Goal: Task Accomplishment & Management: Use online tool/utility

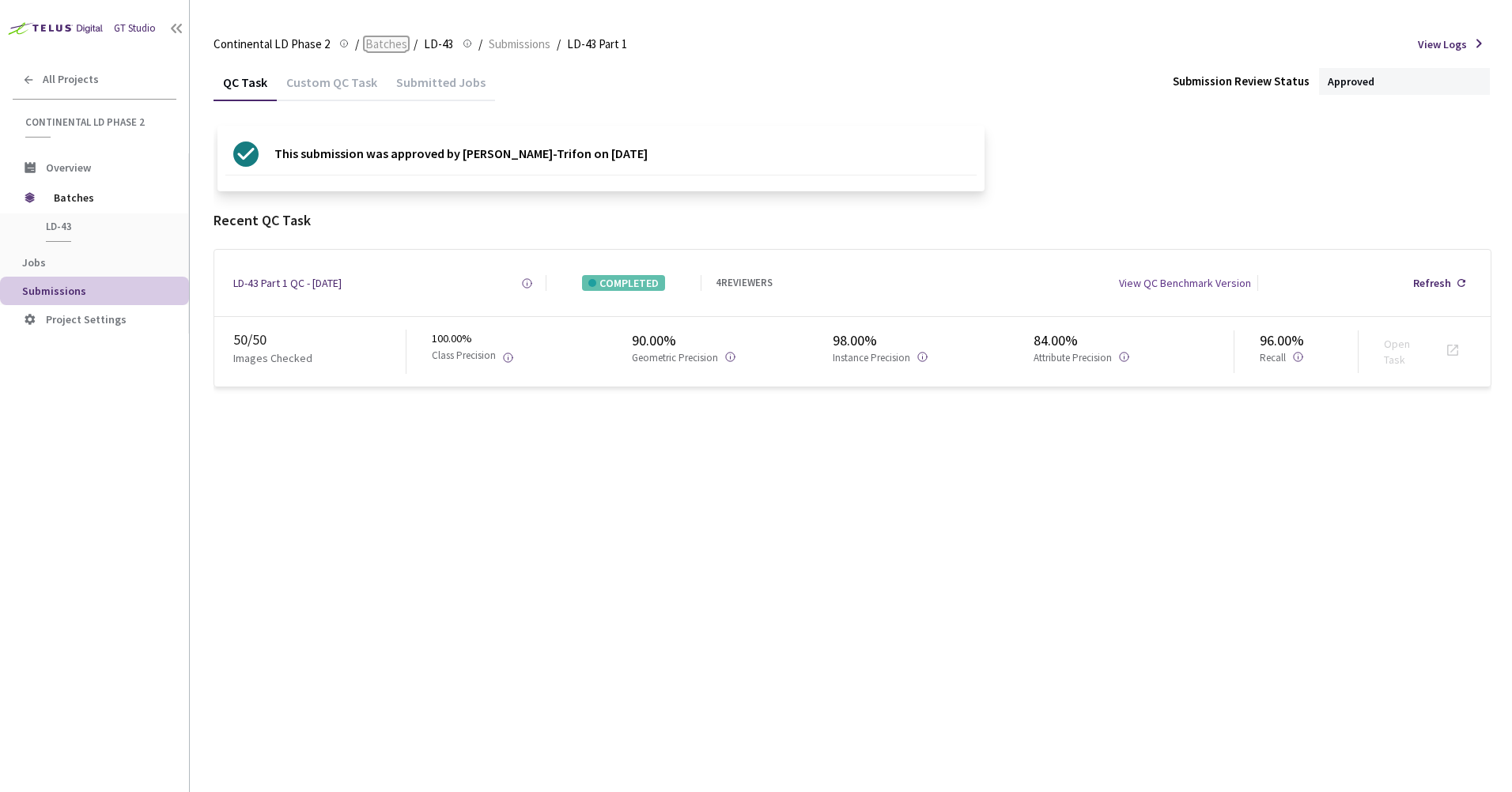
click at [389, 45] on span "Batches" at bounding box center [387, 44] width 42 height 19
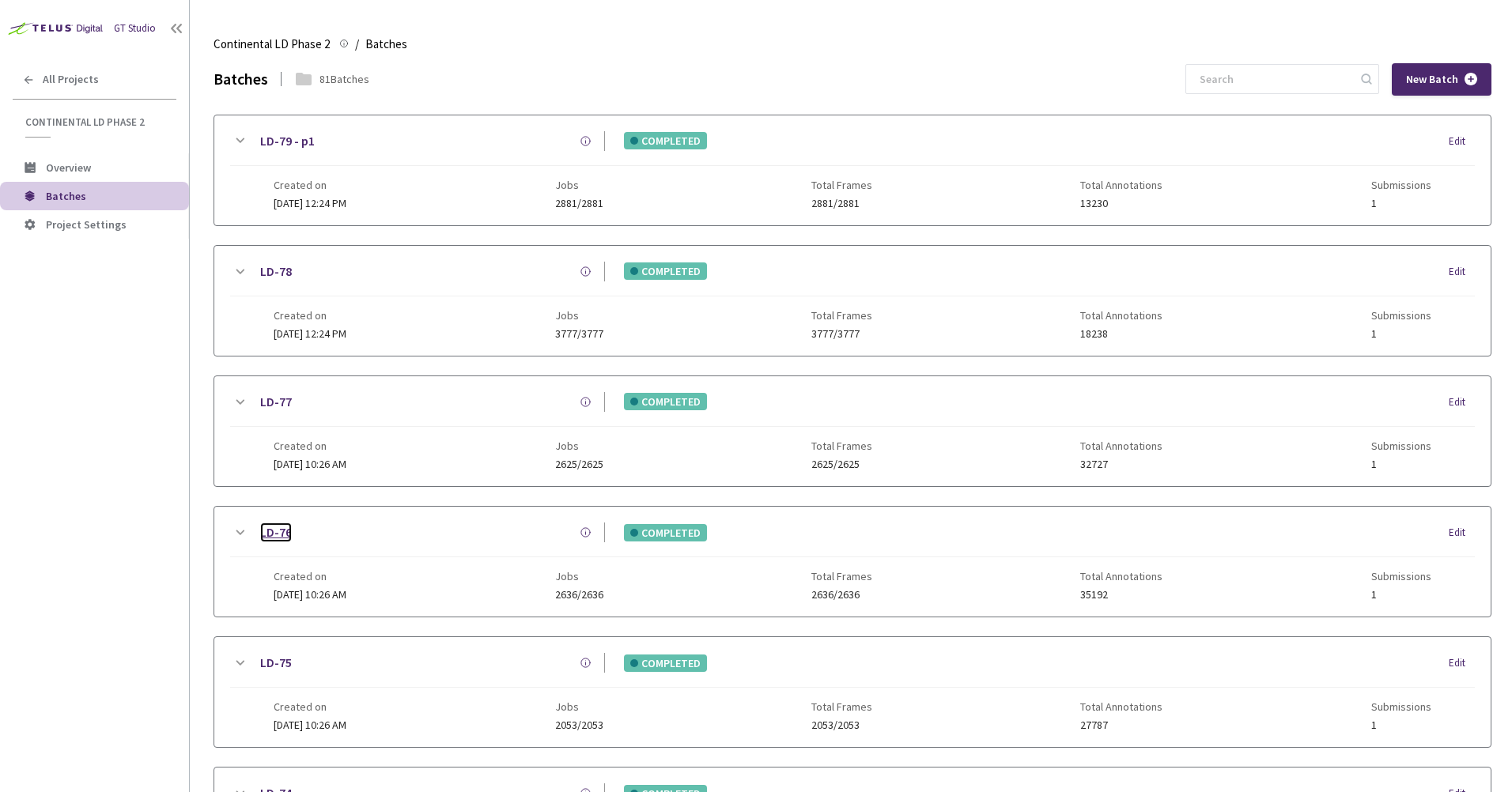
click at [276, 531] on link "LD-76" at bounding box center [276, 533] width 31 height 20
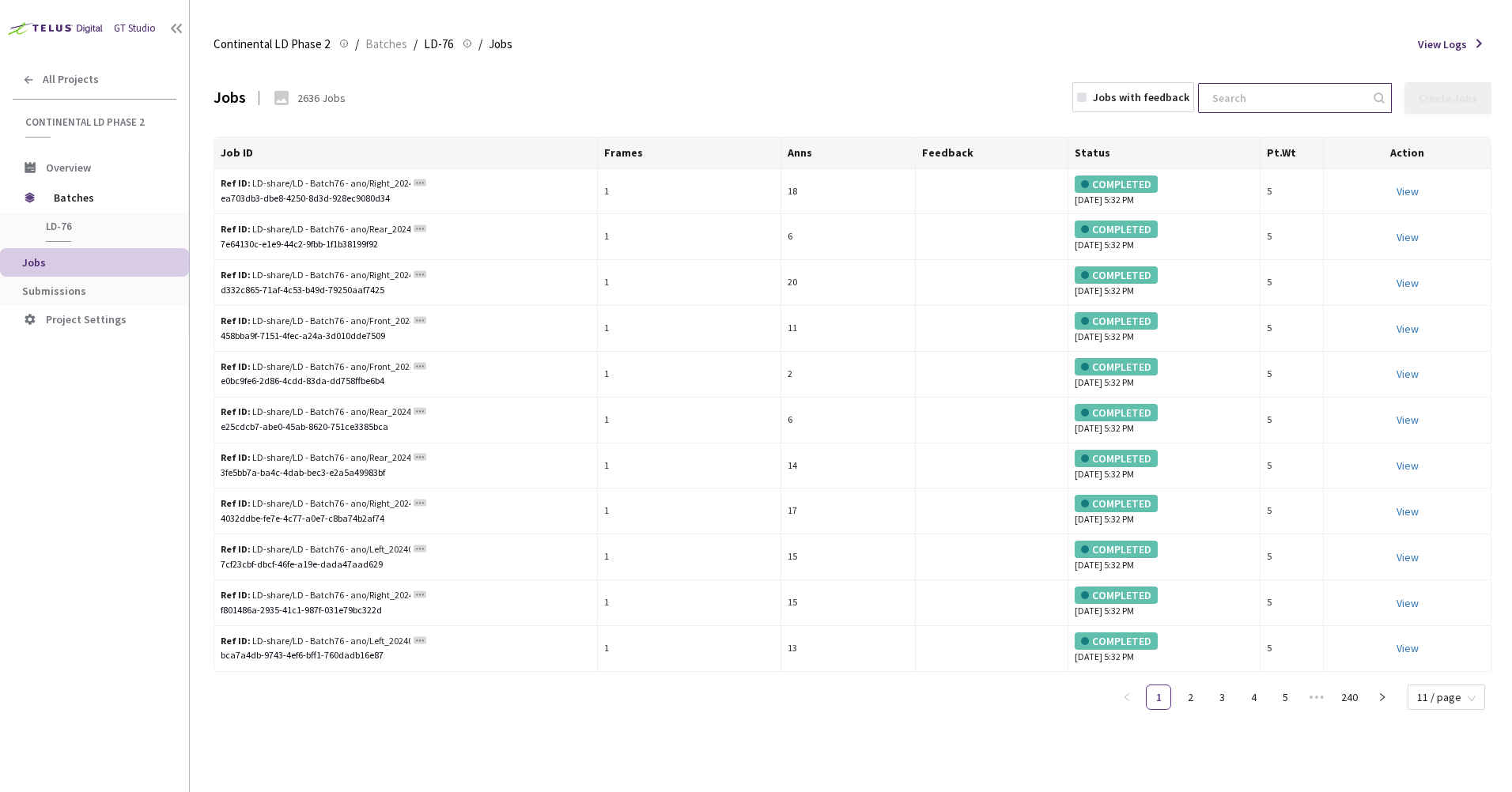
click at [1354, 97] on input at bounding box center [1286, 97] width 168 height 28
paste input "Right_20240717_1515_Pa_sony_Day_sunny_LD_Hightway_H14_1721197783750000"
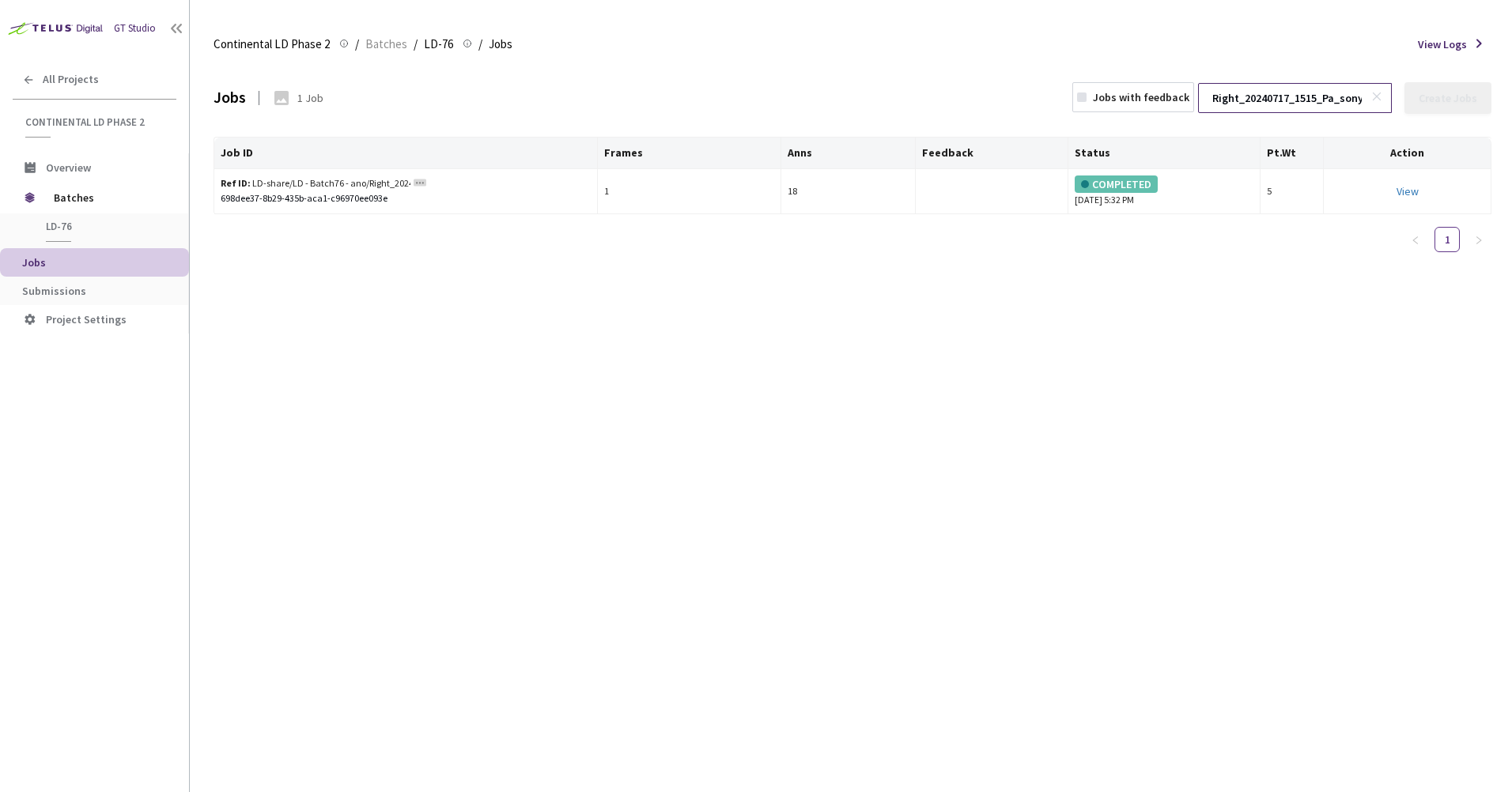
scroll to position [0, 263]
type input "Right_20240717_1515_Pa_sony_Day_sunny_LD_Hightway_H14_1721197783750000"
click at [1403, 187] on link "View This will only let you view the job and not perform the labelling task." at bounding box center [1407, 191] width 22 height 14
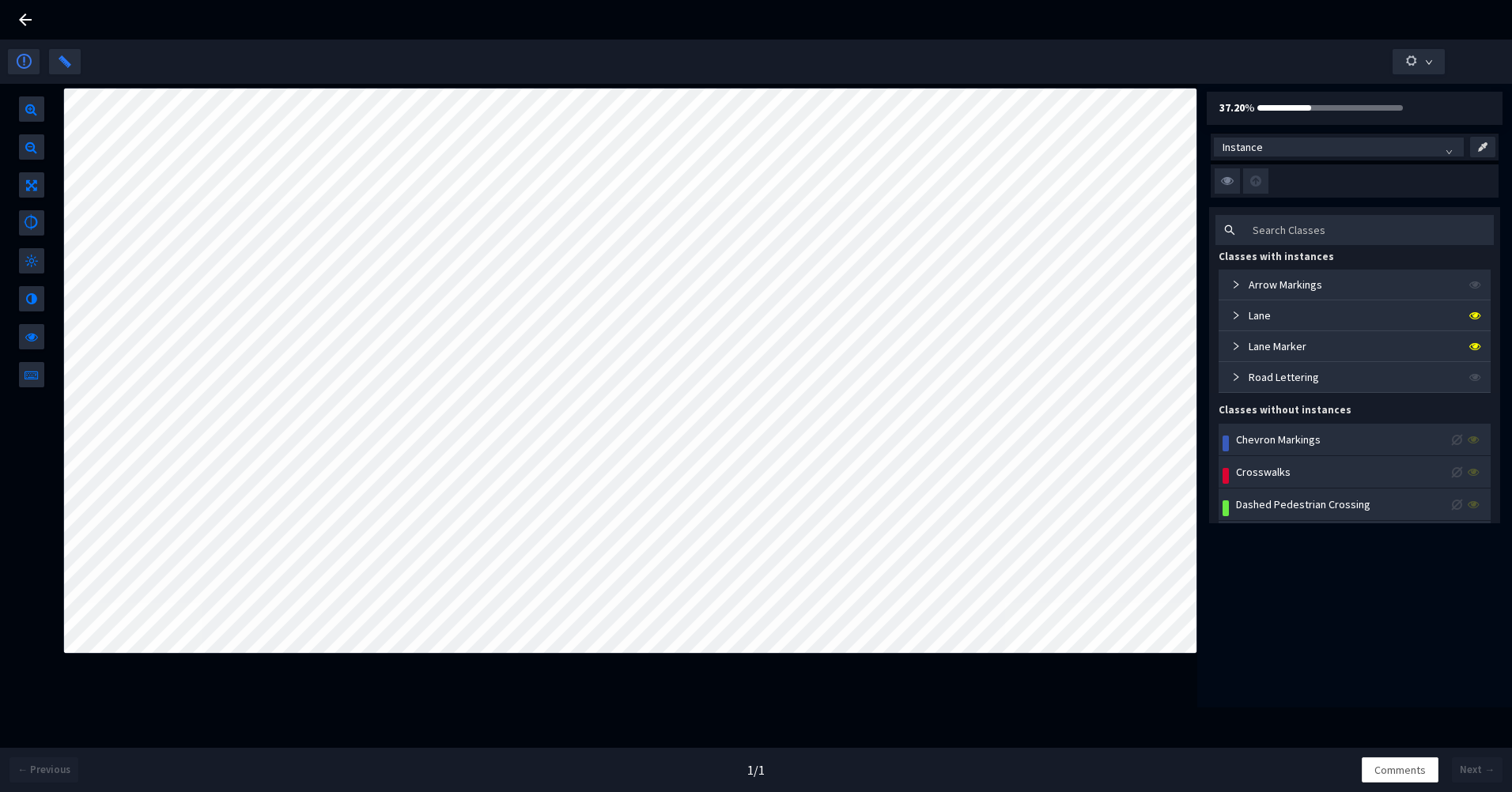
click at [1239, 310] on div "Lane" at bounding box center [1247, 315] width 46 height 17
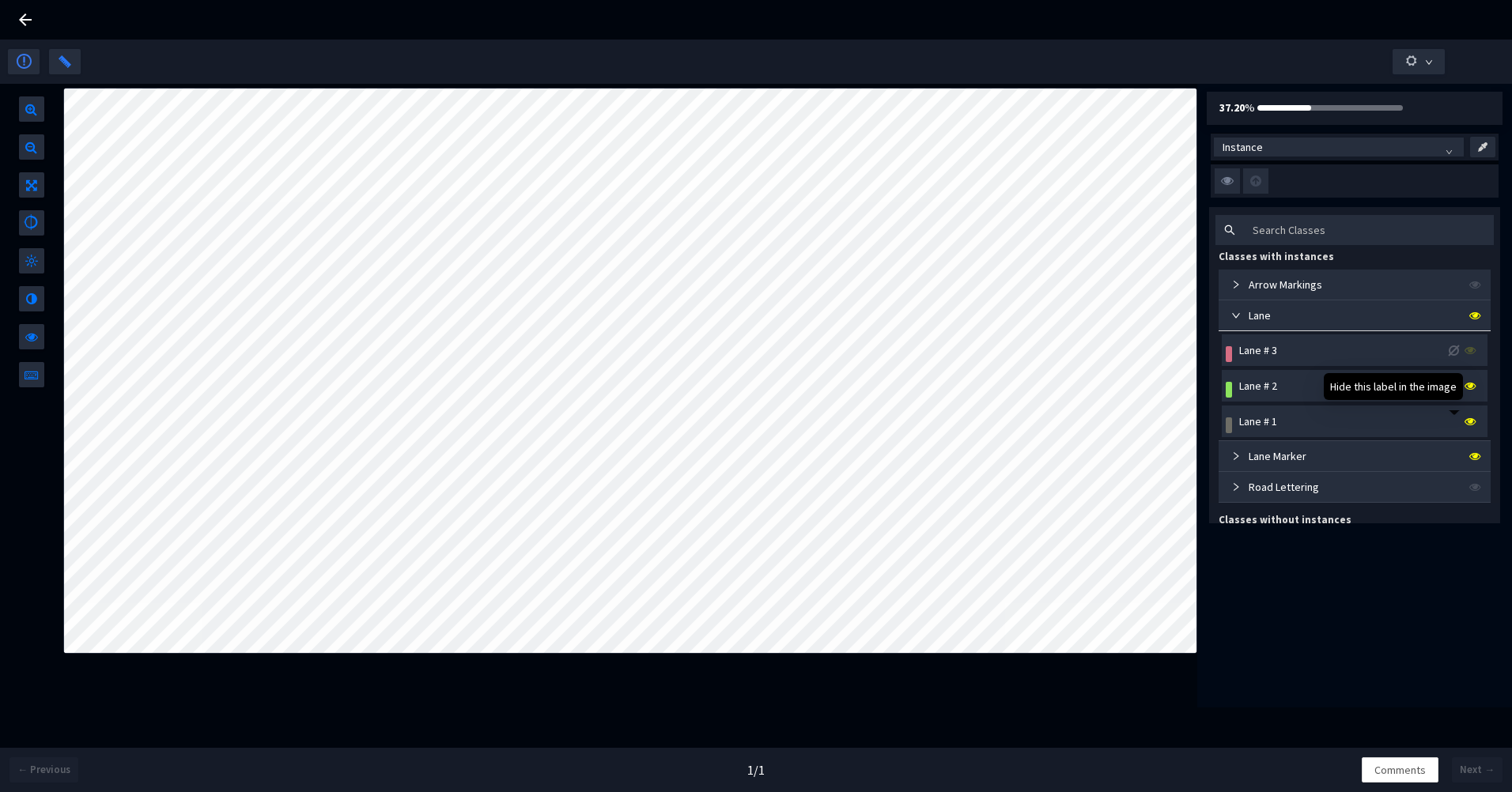
click at [1464, 424] on icon at bounding box center [1470, 422] width 11 height 11
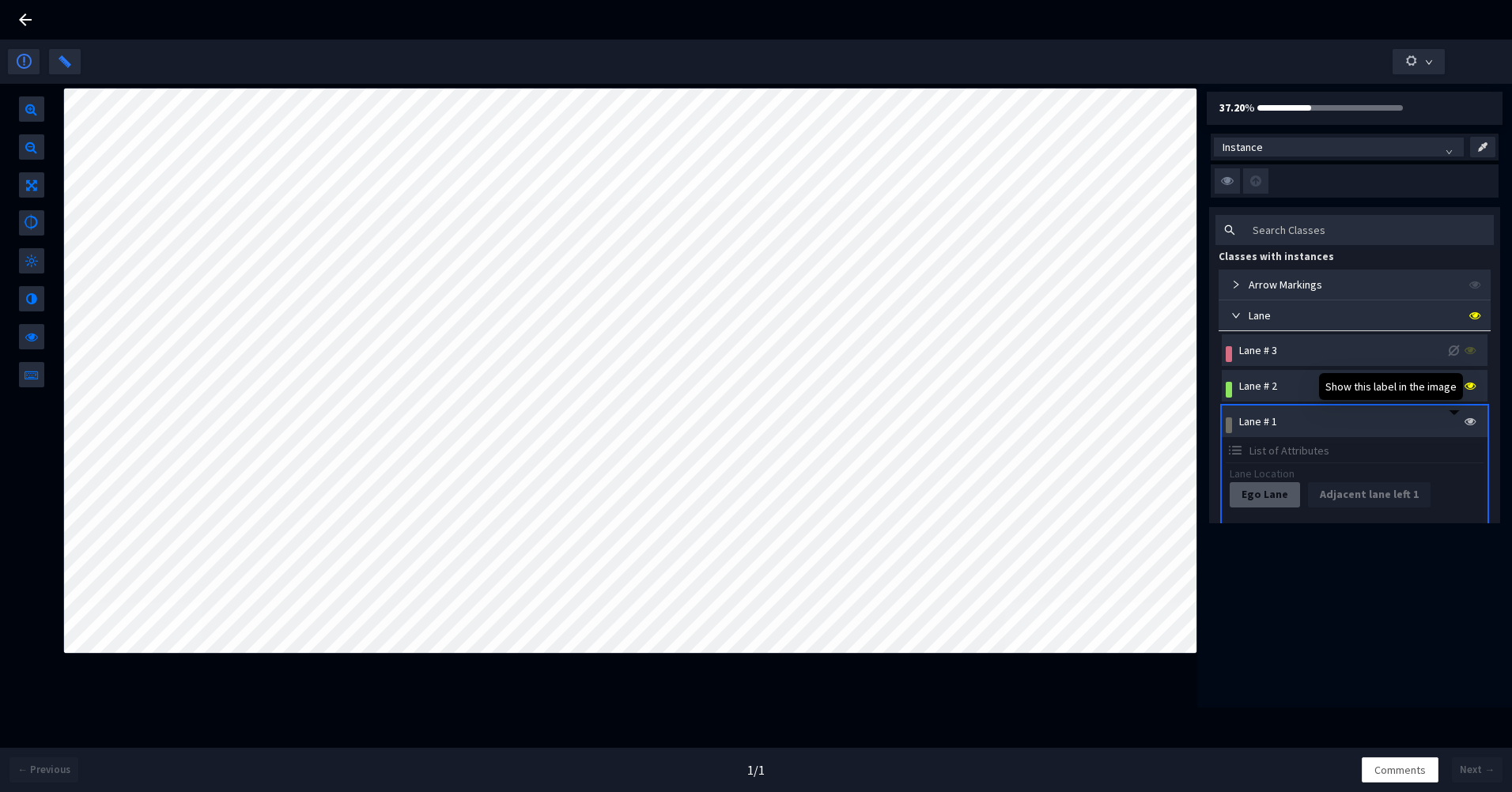
click at [1464, 421] on icon at bounding box center [1470, 422] width 11 height 11
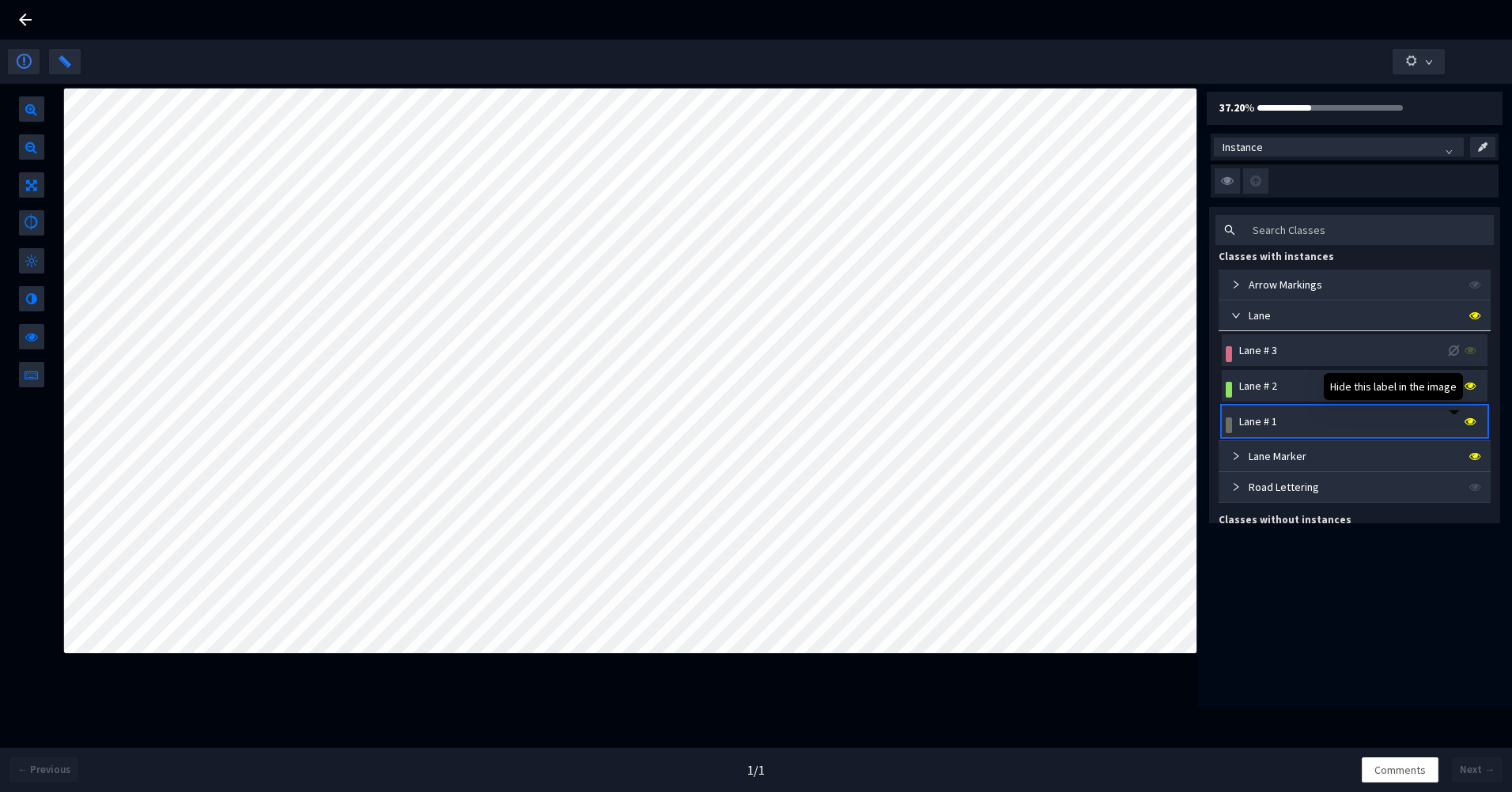
click at [1464, 421] on icon at bounding box center [1470, 422] width 11 height 11
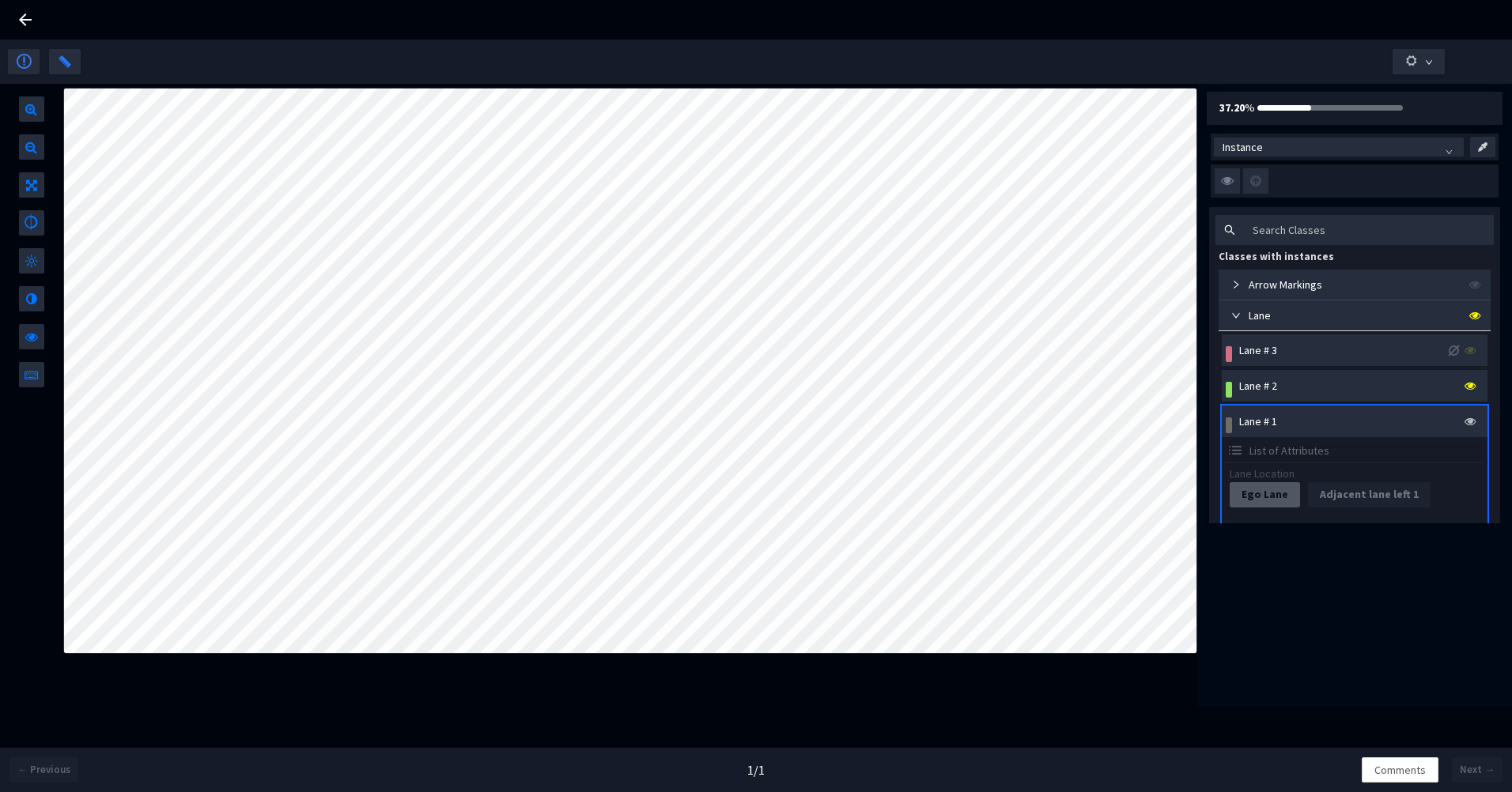
click at [1235, 324] on div "Lane" at bounding box center [1247, 315] width 46 height 17
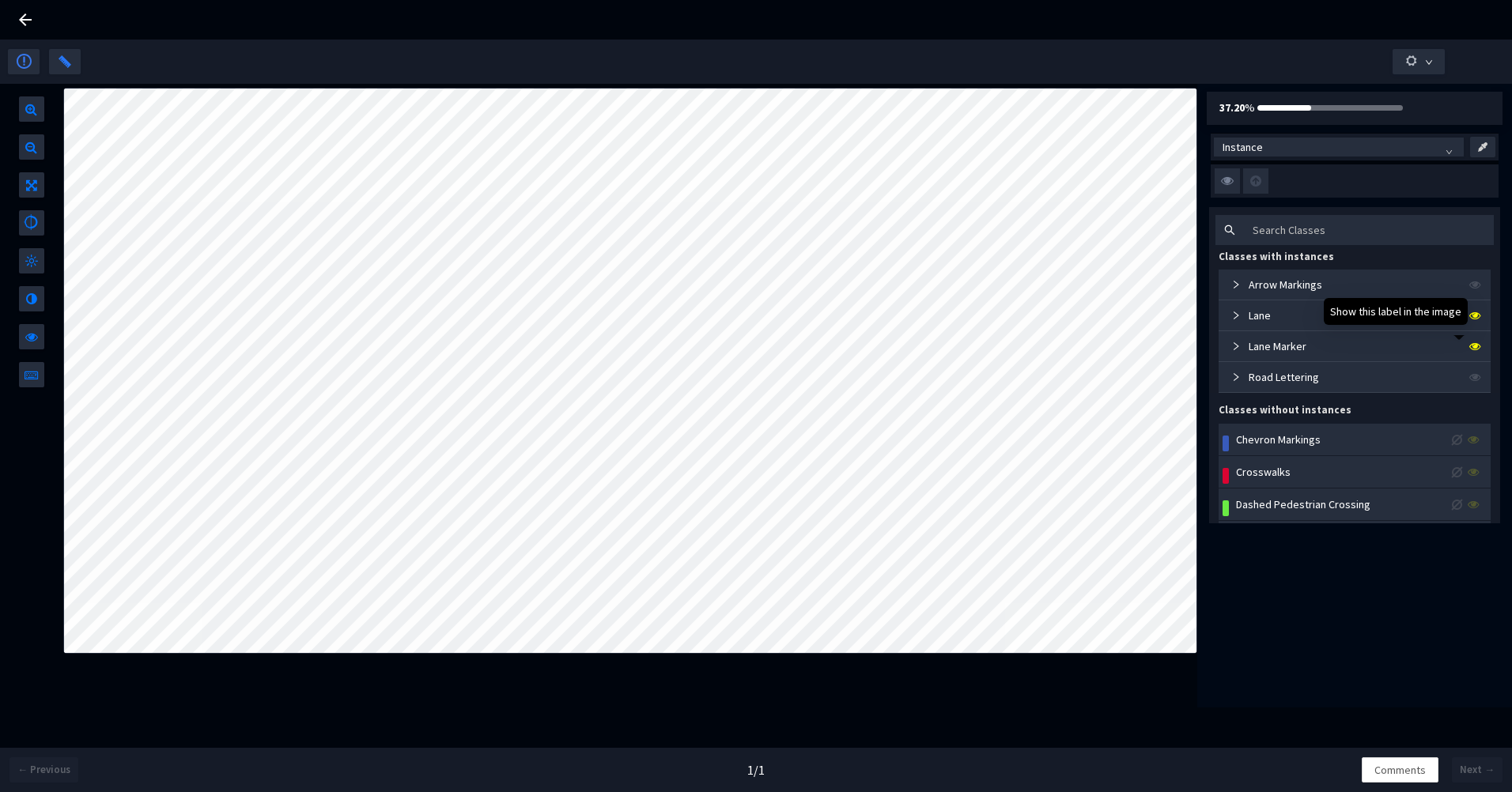
click at [1469, 346] on icon at bounding box center [1474, 346] width 11 height 11
click at [1231, 348] on icon "collapsed" at bounding box center [1236, 346] width 9 height 9
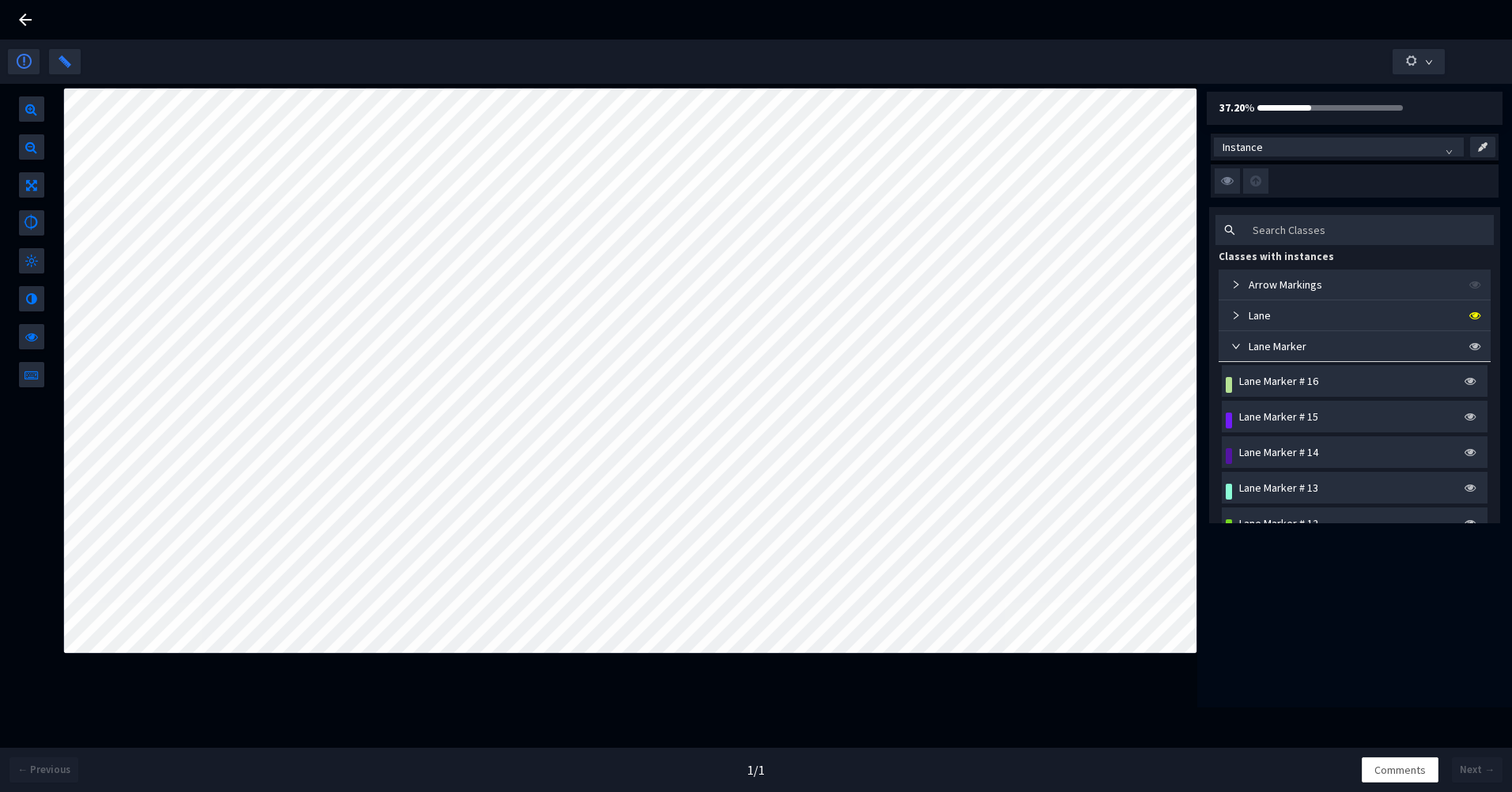
click at [1231, 348] on icon "expanded" at bounding box center [1236, 346] width 9 height 9
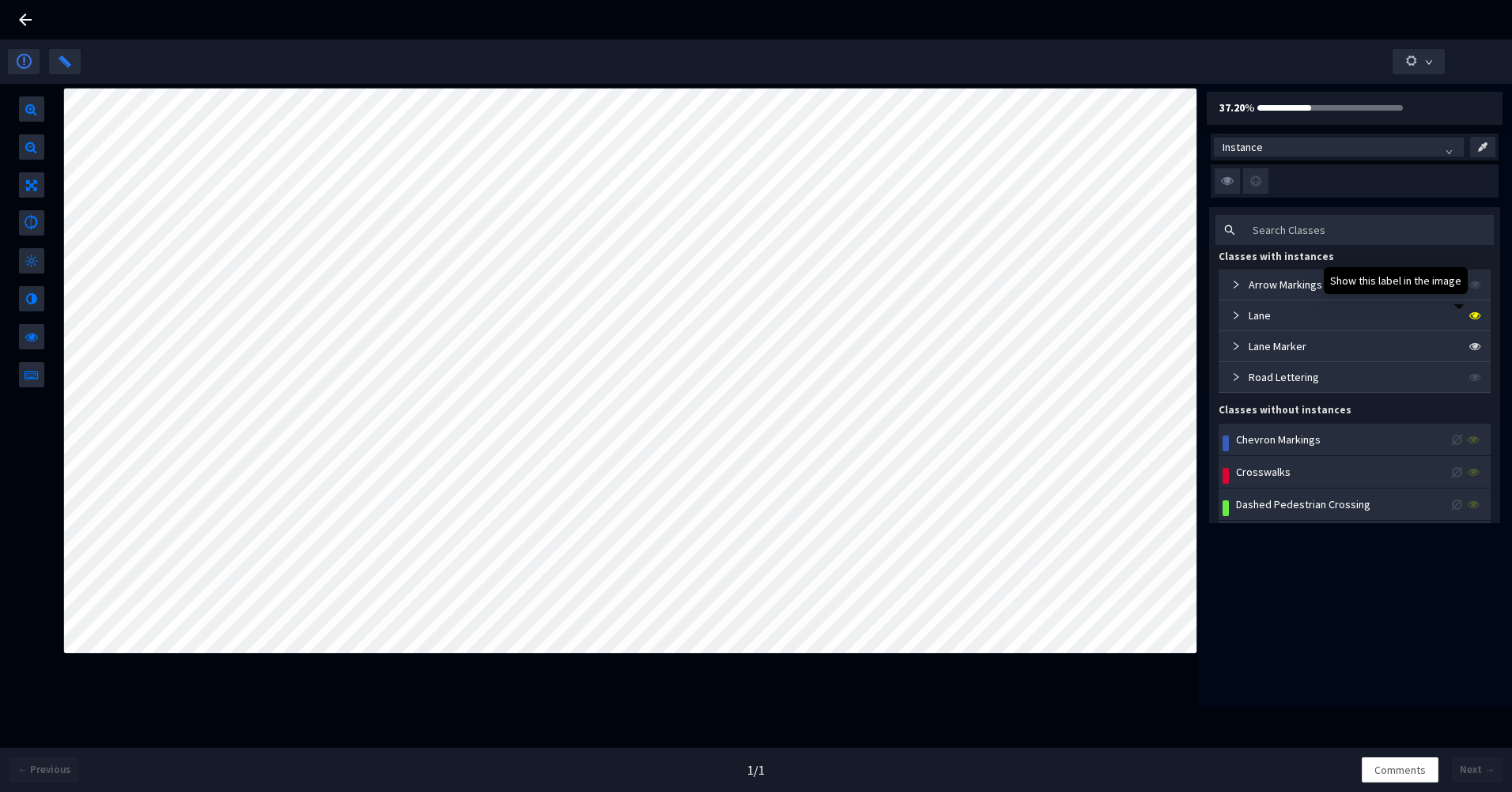
click at [1469, 315] on icon at bounding box center [1474, 315] width 11 height 11
